Goal: Task Accomplishment & Management: Complete application form

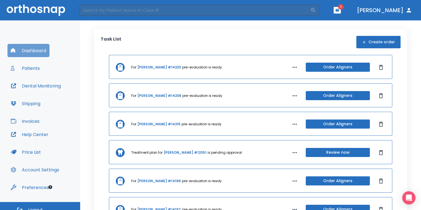
drag, startPoint x: 33, startPoint y: 49, endPoint x: 230, endPoint y: 40, distance: 197.3
click at [33, 49] on button "Dashboard" at bounding box center [28, 50] width 42 height 13
click at [391, 42] on button "Create order" at bounding box center [378, 42] width 44 height 12
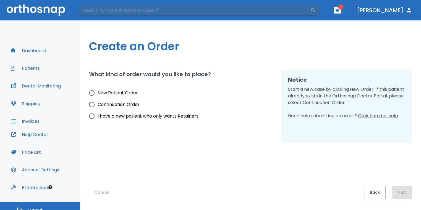
drag, startPoint x: 107, startPoint y: 93, endPoint x: 115, endPoint y: 93, distance: 8.6
click at [107, 93] on span "New Patient Order" at bounding box center [118, 93] width 40 height 7
click at [98, 93] on input "New Patient Order" at bounding box center [92, 93] width 12 height 12
radio input "true"
click at [412, 195] on div "Create an Order What kind of order would you like to place? New Patient Order C…" at bounding box center [250, 115] width 341 height 190
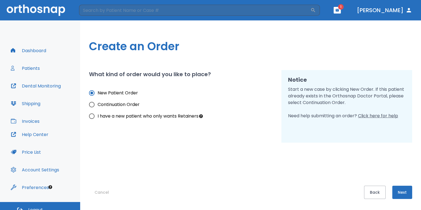
click at [406, 189] on button "Next" at bounding box center [402, 192] width 20 height 13
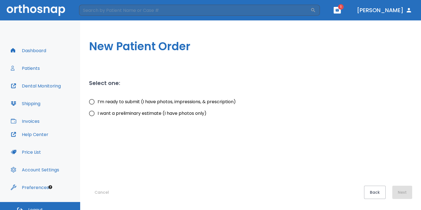
click at [94, 113] on input "I want a preliminary estimate (I have photos only)" at bounding box center [92, 114] width 12 height 12
radio input "true"
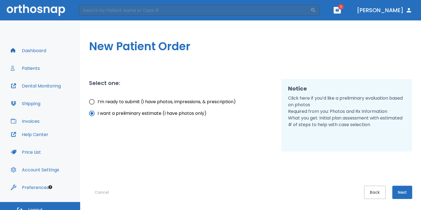
click at [398, 194] on button "Next" at bounding box center [402, 192] width 20 height 13
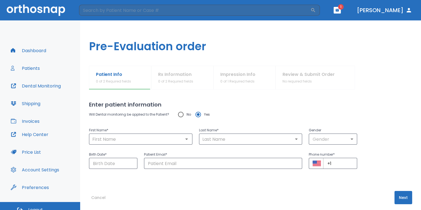
click at [183, 114] on input "No" at bounding box center [181, 115] width 12 height 12
radio input "true"
click at [177, 139] on input "text" at bounding box center [141, 139] width 100 height 8
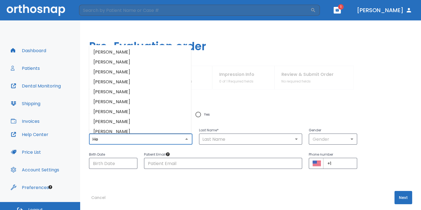
type input "He"
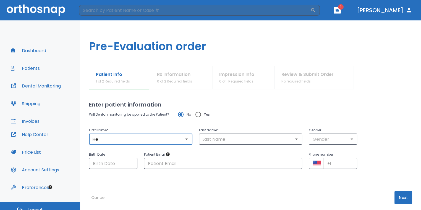
click at [136, 137] on input "He" at bounding box center [141, 139] width 100 height 8
type input "J"
type input "[PERSON_NAME]"
click at [221, 135] on input "text" at bounding box center [251, 139] width 100 height 8
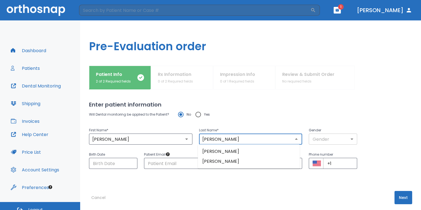
type input "[PERSON_NAME]"
click at [329, 139] on body "​ 1 [PERSON_NAME] Dashboard Patients Dental Monitoring Shipping Invoices Help C…" at bounding box center [212, 105] width 424 height 210
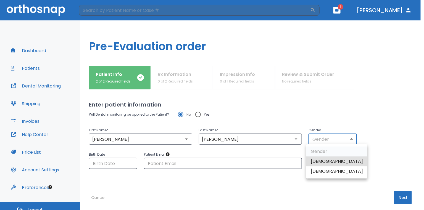
click at [330, 171] on li "[DEMOGRAPHIC_DATA]" at bounding box center [336, 172] width 61 height 10
type input "0"
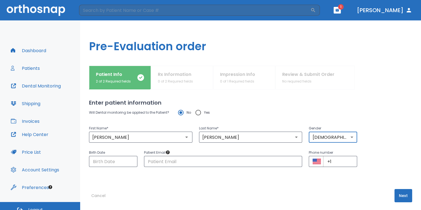
scroll to position [5, 0]
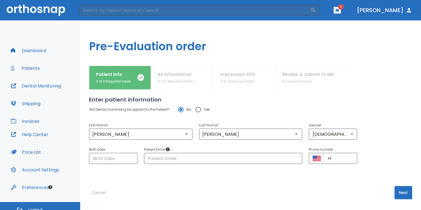
click at [394, 185] on div "Enter patient information Will Dental monitoring be applied to the Patient? No …" at bounding box center [250, 145] width 323 height 121
click at [396, 191] on button "Next" at bounding box center [403, 192] width 18 height 13
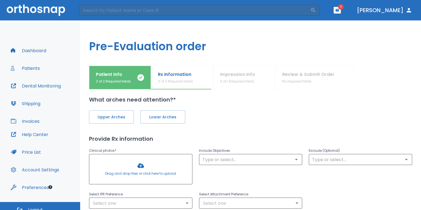
scroll to position [0, 0]
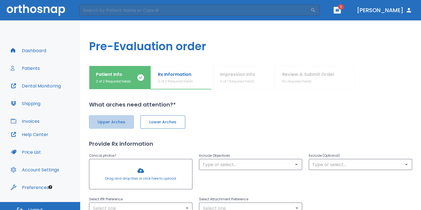
drag, startPoint x: 130, startPoint y: 117, endPoint x: 146, endPoint y: 118, distance: 16.1
click at [130, 117] on button "Upper Arches" at bounding box center [111, 121] width 45 height 13
click at [165, 119] on span "Lower Arches" at bounding box center [162, 122] width 33 height 6
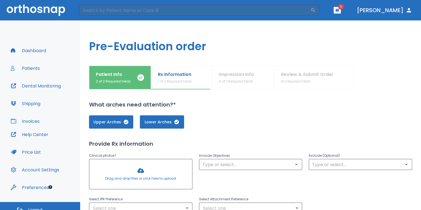
click at [151, 170] on div at bounding box center [140, 174] width 103 height 30
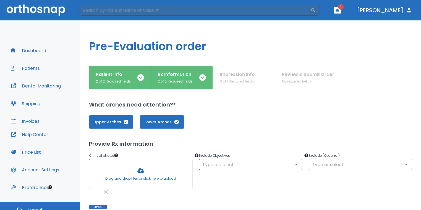
click at [149, 175] on div at bounding box center [140, 174] width 103 height 30
click at [135, 176] on div at bounding box center [140, 174] width 103 height 30
click at [143, 174] on div at bounding box center [140, 174] width 103 height 30
click at [157, 167] on div at bounding box center [140, 174] width 103 height 30
click at [159, 170] on div at bounding box center [140, 174] width 103 height 30
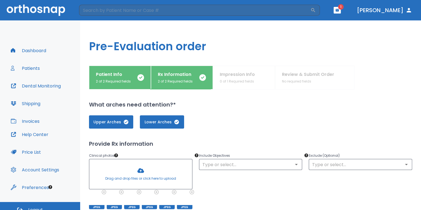
click at [151, 179] on div at bounding box center [140, 174] width 103 height 30
click at [159, 195] on div at bounding box center [161, 193] width 4 height 6
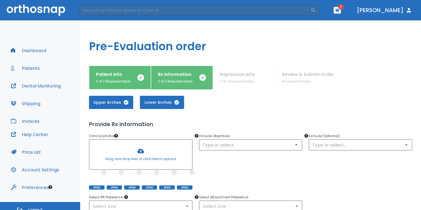
scroll to position [28, 0]
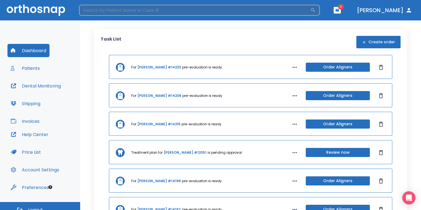
click at [282, 12] on input "search" at bounding box center [194, 10] width 231 height 11
type input "early"
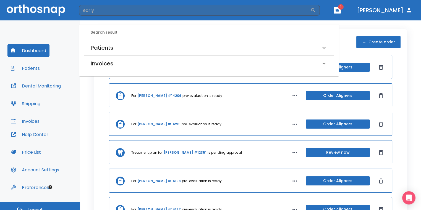
click at [204, 52] on div "Patients" at bounding box center [206, 47] width 230 height 9
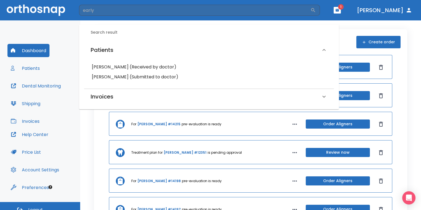
click at [154, 76] on h6 "Vince Early (Submitted to doctor)" at bounding box center [209, 77] width 234 height 8
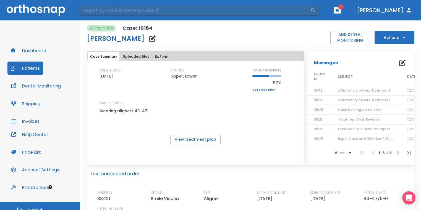
click at [139, 56] on button "Uploaded files" at bounding box center [135, 56] width 31 height 9
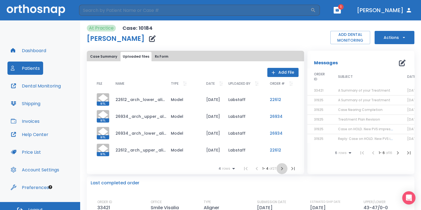
click at [280, 170] on icon "button" at bounding box center [282, 169] width 7 height 7
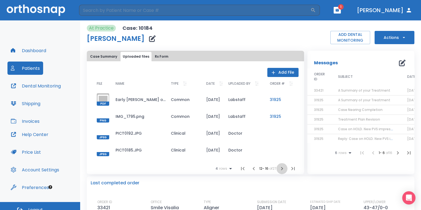
click at [280, 171] on icon "button" at bounding box center [282, 169] width 7 height 7
click at [282, 169] on icon "button" at bounding box center [282, 169] width 7 height 7
click at [106, 146] on div at bounding box center [103, 150] width 12 height 12
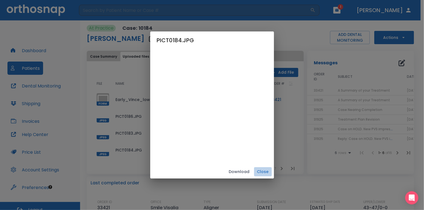
click at [272, 173] on button "Close" at bounding box center [263, 171] width 18 height 9
